Goal: Task Accomplishment & Management: Complete application form

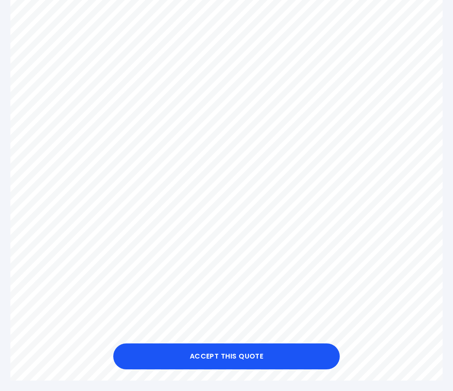
scroll to position [278, 0]
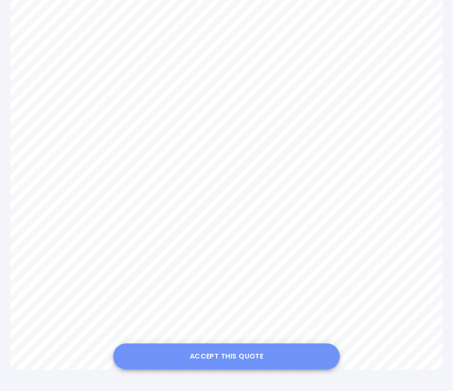
click at [190, 356] on button "Accept this Quote" at bounding box center [226, 356] width 227 height 26
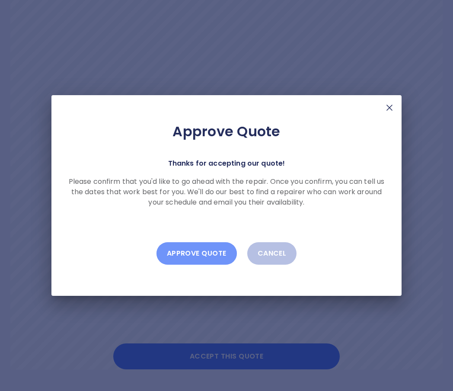
click at [198, 248] on button "Approve Quote" at bounding box center [197, 253] width 80 height 22
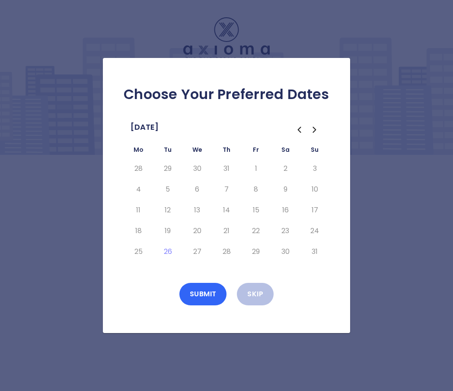
click at [202, 291] on button "Submit" at bounding box center [203, 294] width 48 height 22
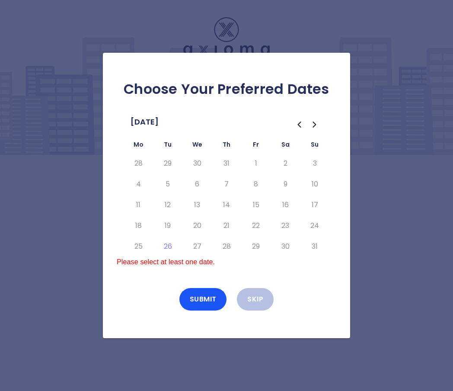
click at [314, 125] on icon "Go to the Next Month" at bounding box center [314, 124] width 3 height 5
click at [298, 125] on icon "Go to the Previous Month" at bounding box center [299, 124] width 10 height 10
click at [314, 125] on icon "Go to the Next Month" at bounding box center [315, 124] width 10 height 10
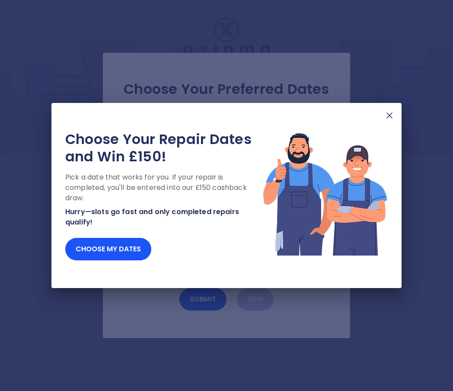
click at [392, 117] on img at bounding box center [389, 115] width 10 height 10
click at [112, 246] on button "Choose my dates" at bounding box center [108, 249] width 86 height 22
click at [387, 113] on img at bounding box center [389, 115] width 10 height 10
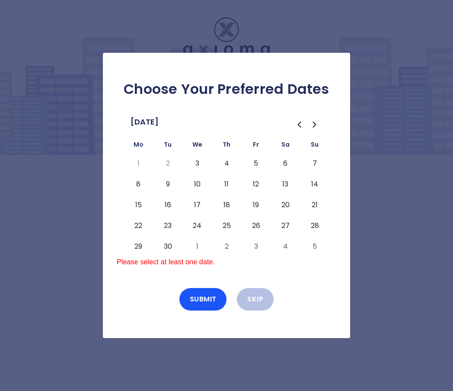
click at [288, 163] on button "6" at bounding box center [286, 164] width 16 height 14
click at [314, 163] on button "7" at bounding box center [315, 164] width 16 height 14
click at [192, 303] on button "Submit" at bounding box center [203, 299] width 48 height 22
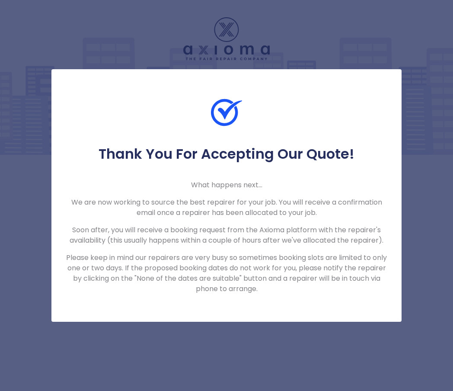
click at [286, 342] on div "Thank You For Accepting Our Quote! What happens next... We are now working to s…" at bounding box center [226, 195] width 453 height 391
